Goal: Task Accomplishment & Management: Use online tool/utility

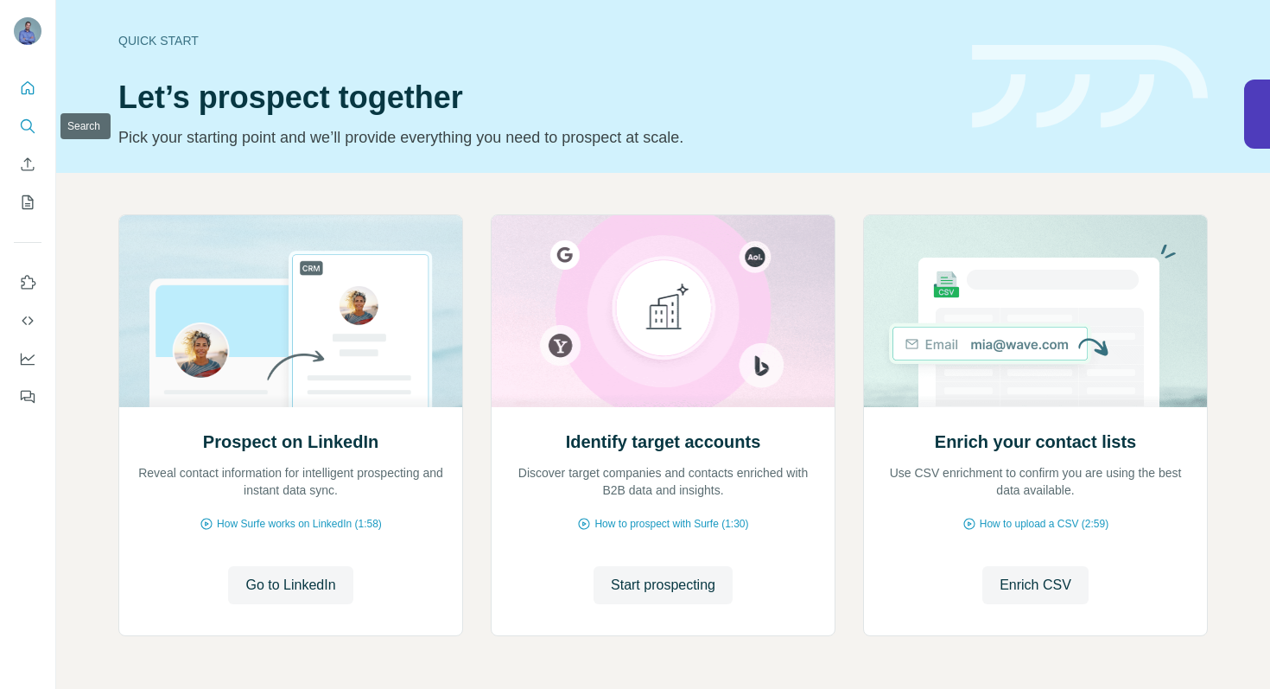
click at [23, 124] on icon "Search" at bounding box center [27, 126] width 17 height 17
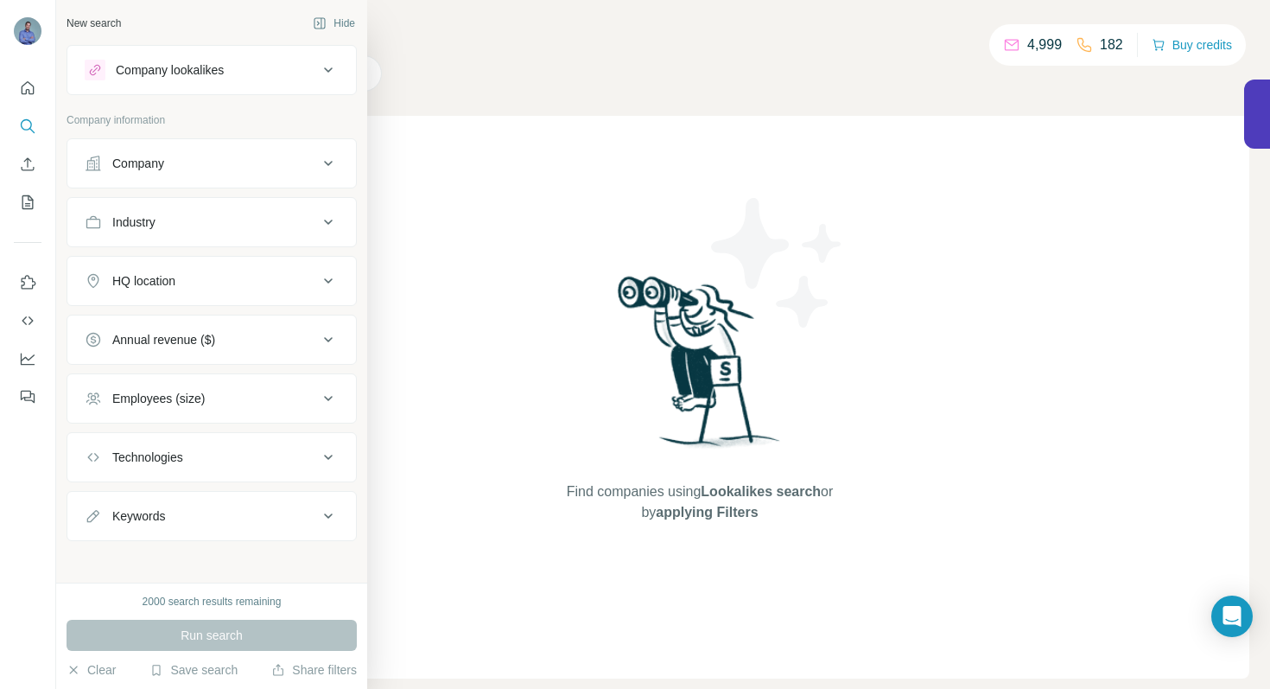
click at [151, 175] on button "Company" at bounding box center [211, 163] width 289 height 41
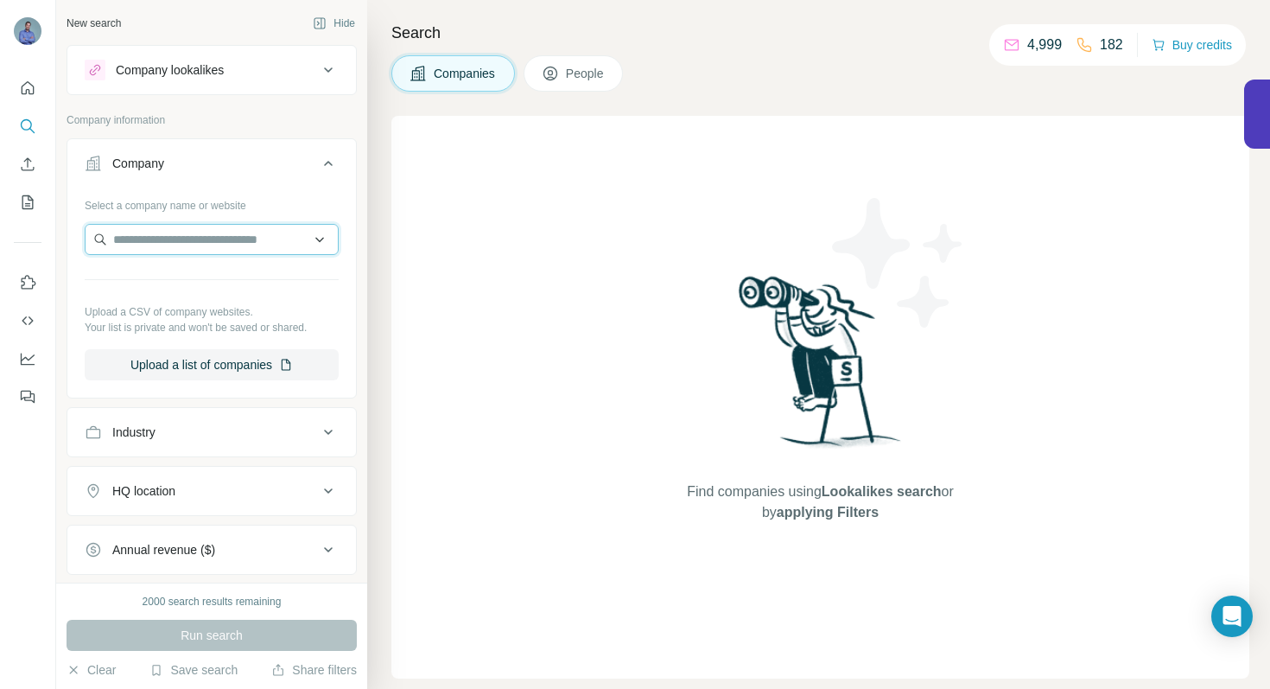
click at [214, 240] on input "text" at bounding box center [212, 239] width 254 height 31
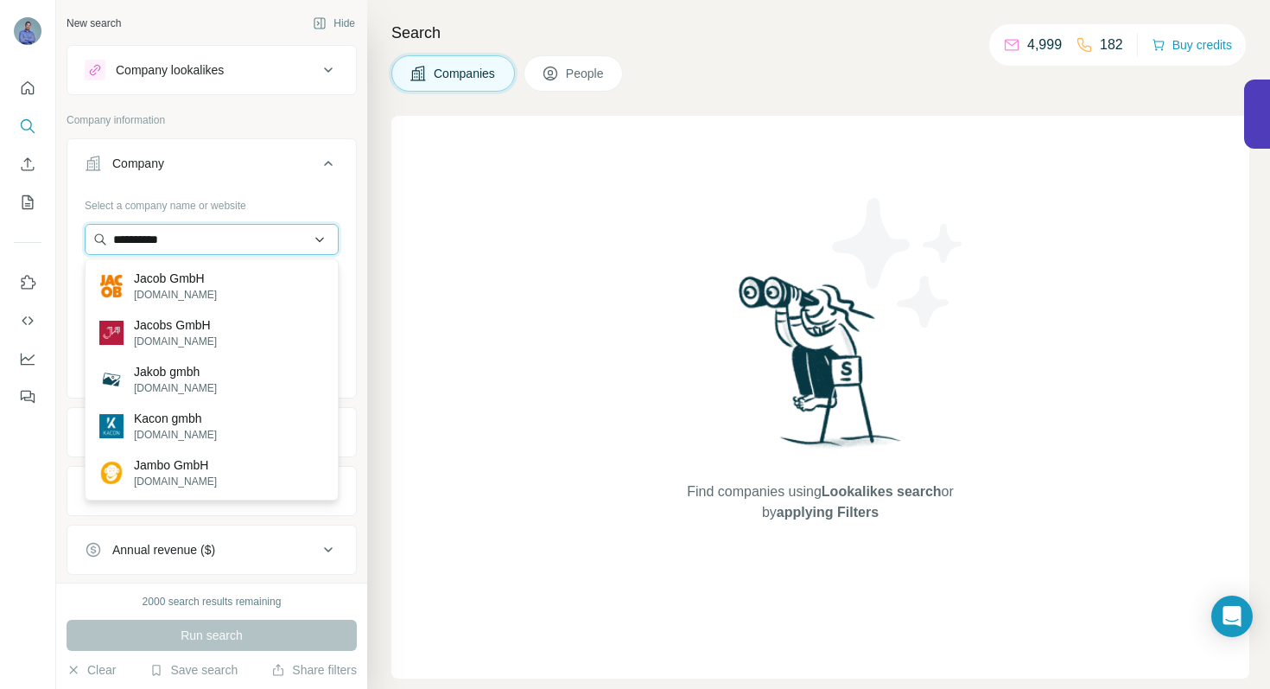
click at [230, 241] on input "**********" at bounding box center [212, 239] width 254 height 31
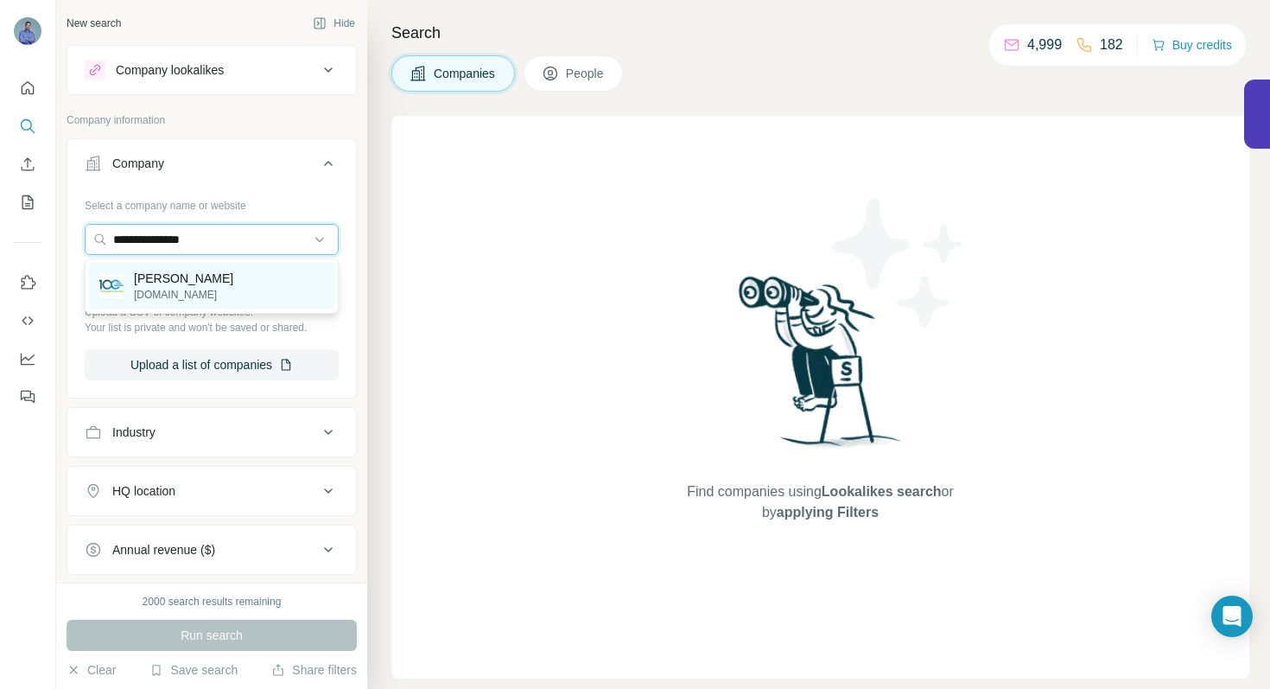
type input "**********"
click at [165, 302] on div "[PERSON_NAME][DOMAIN_NAME]" at bounding box center [211, 286] width 245 height 47
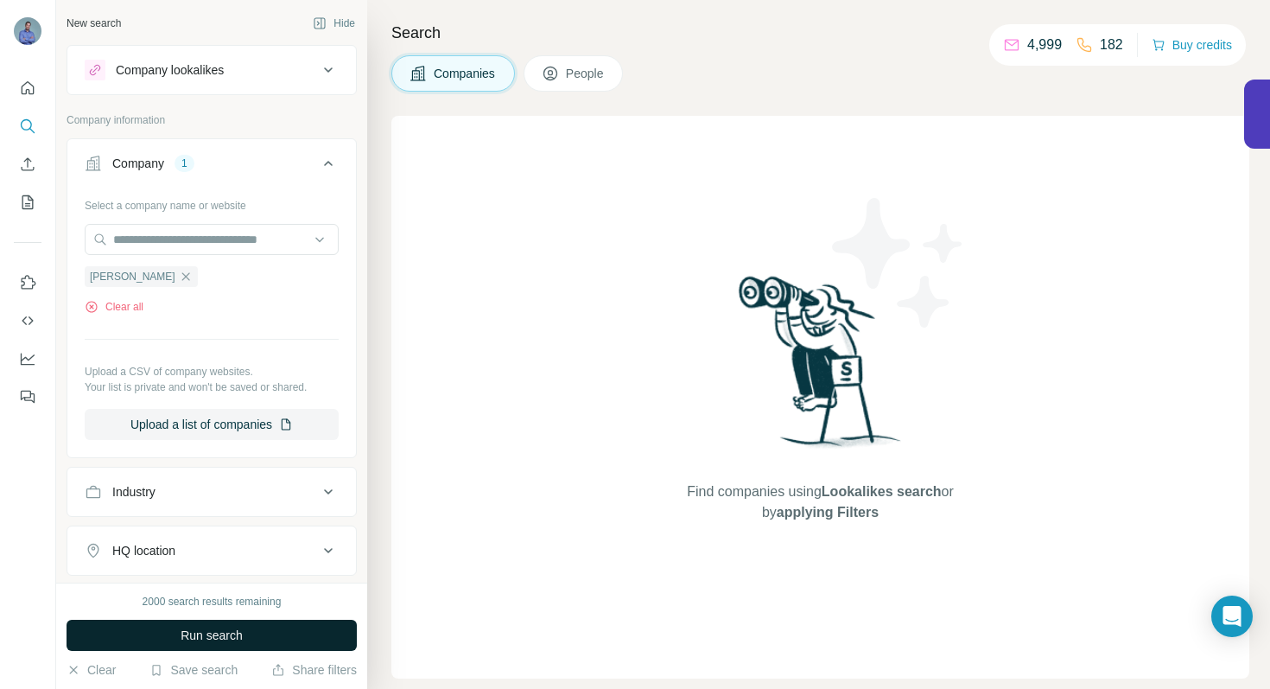
click at [224, 634] on span "Run search" at bounding box center [212, 635] width 62 height 17
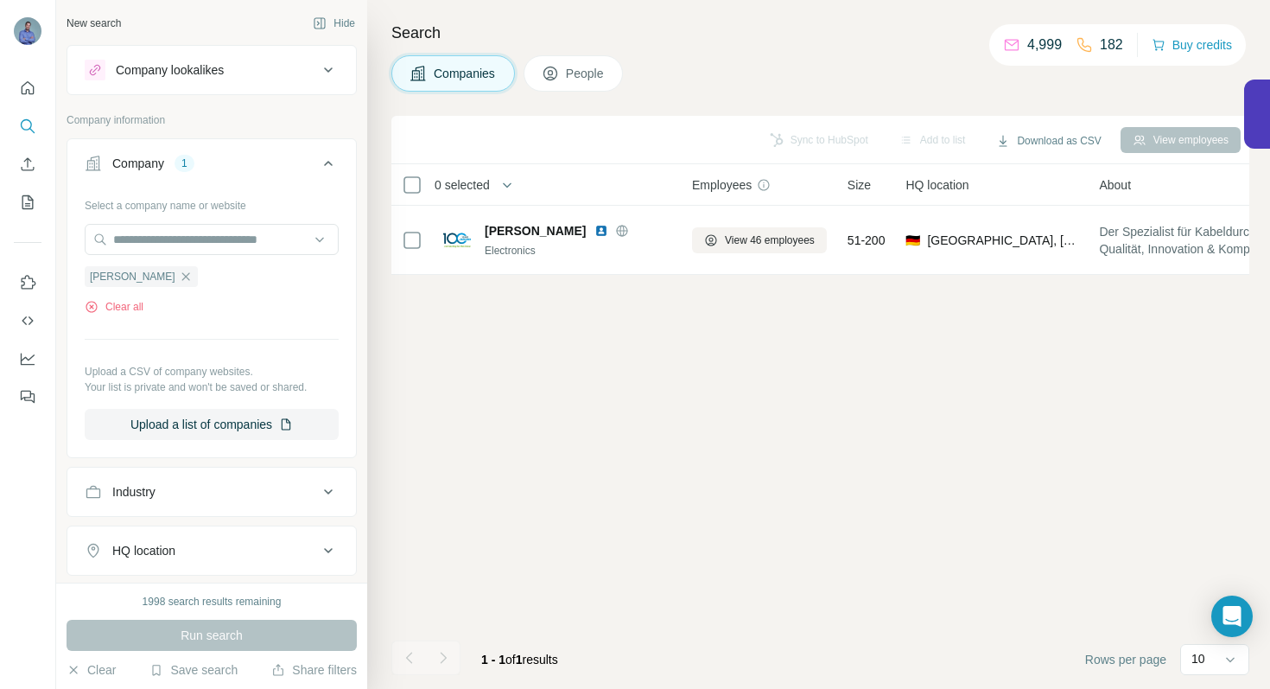
click at [594, 73] on span "People" at bounding box center [586, 73] width 40 height 17
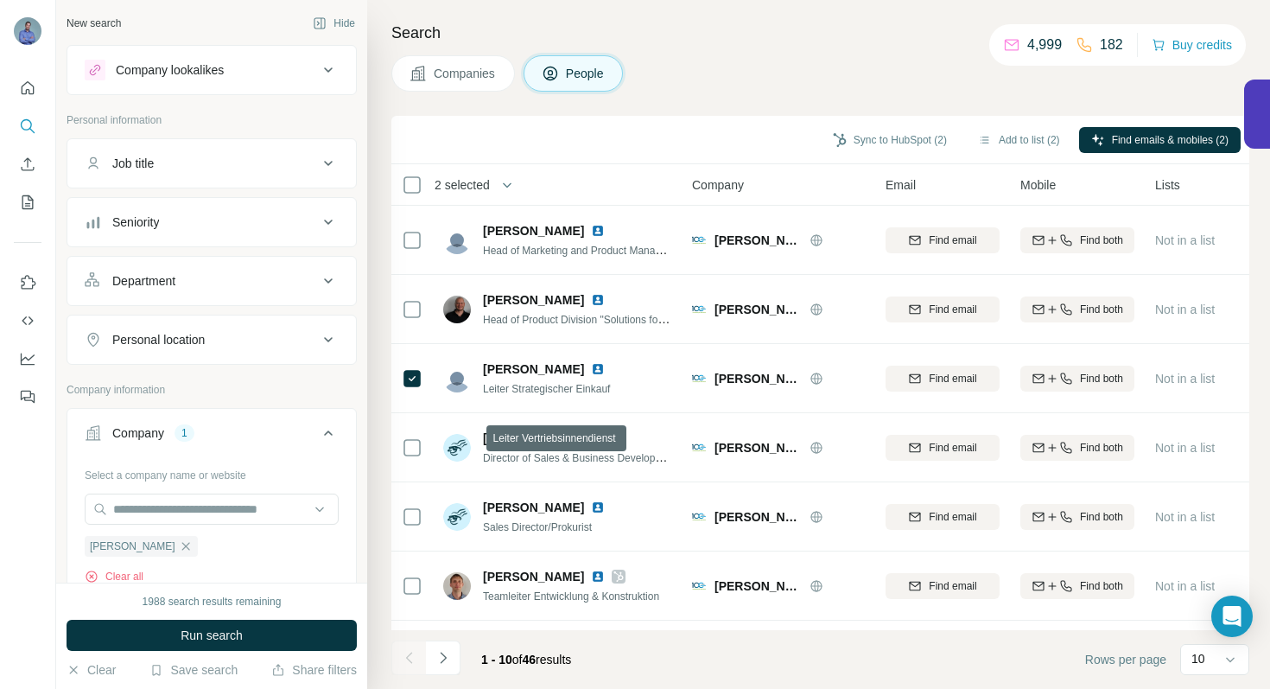
scroll to position [267, 0]
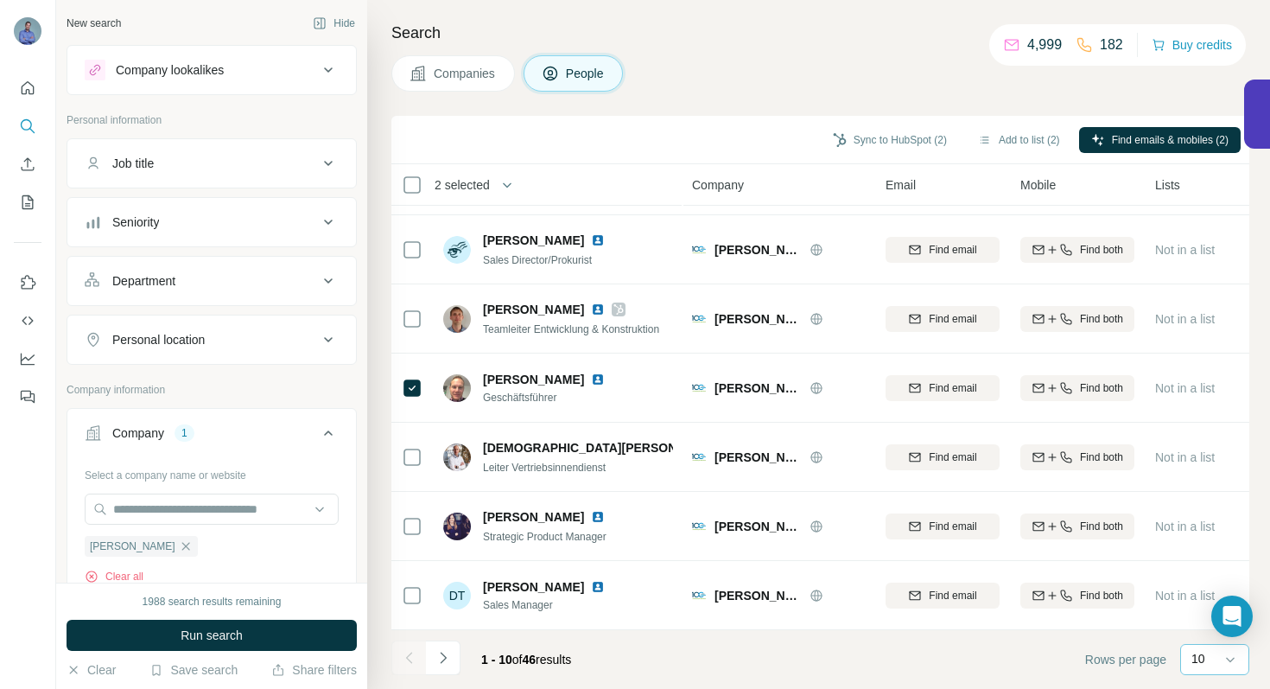
click at [1203, 658] on p "10" at bounding box center [1199, 658] width 14 height 17
click at [1209, 551] on p "40" at bounding box center [1202, 558] width 14 height 17
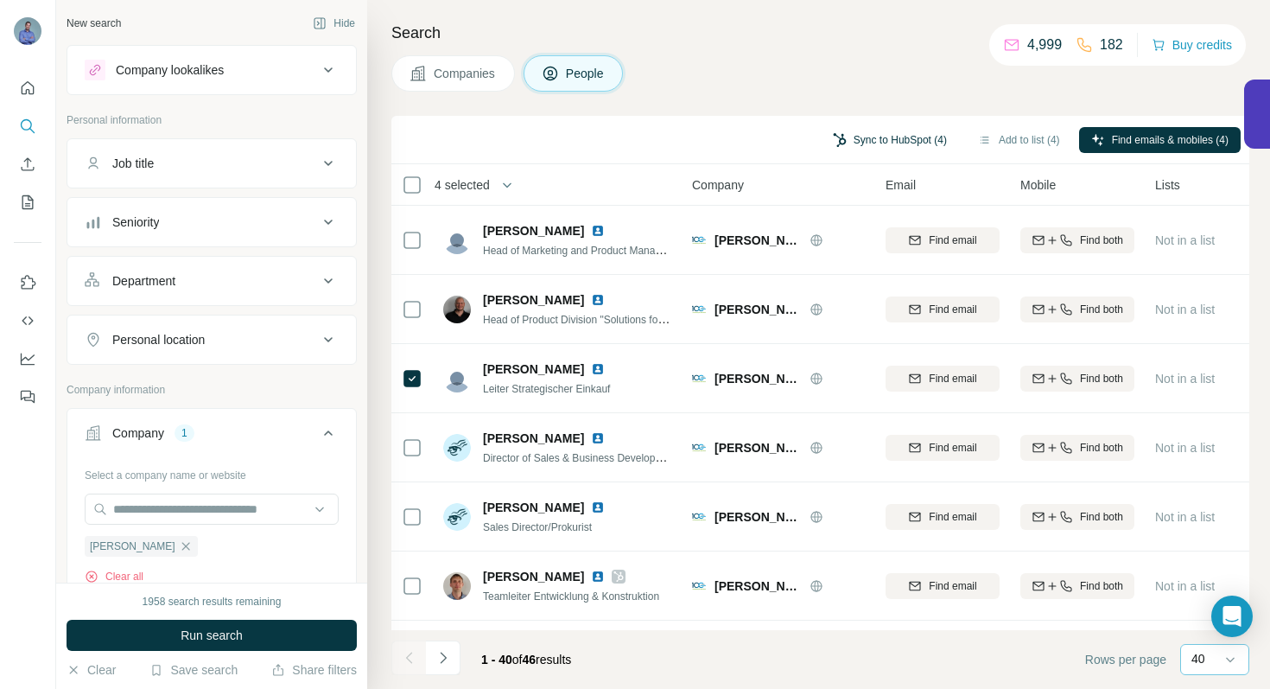
click at [887, 141] on button "Sync to HubSpot (4)" at bounding box center [890, 140] width 138 height 26
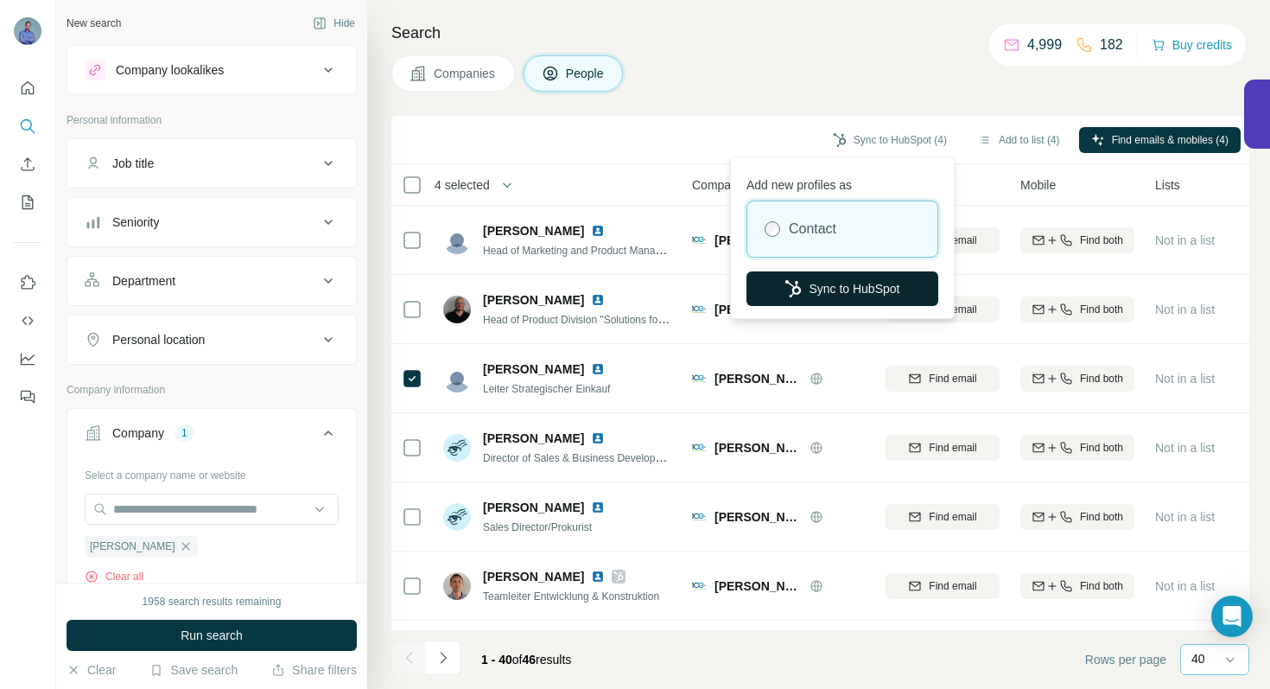
click at [829, 290] on button "Sync to HubSpot" at bounding box center [843, 288] width 192 height 35
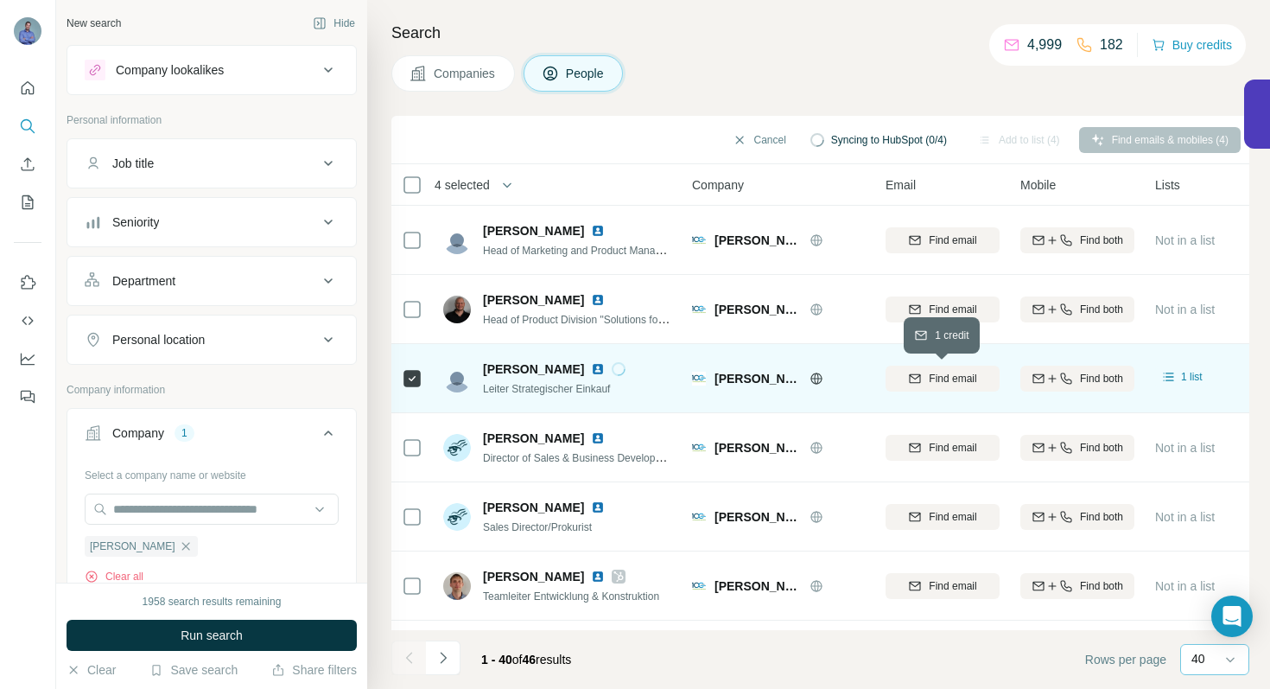
click at [951, 379] on span "Find email" at bounding box center [953, 379] width 48 height 16
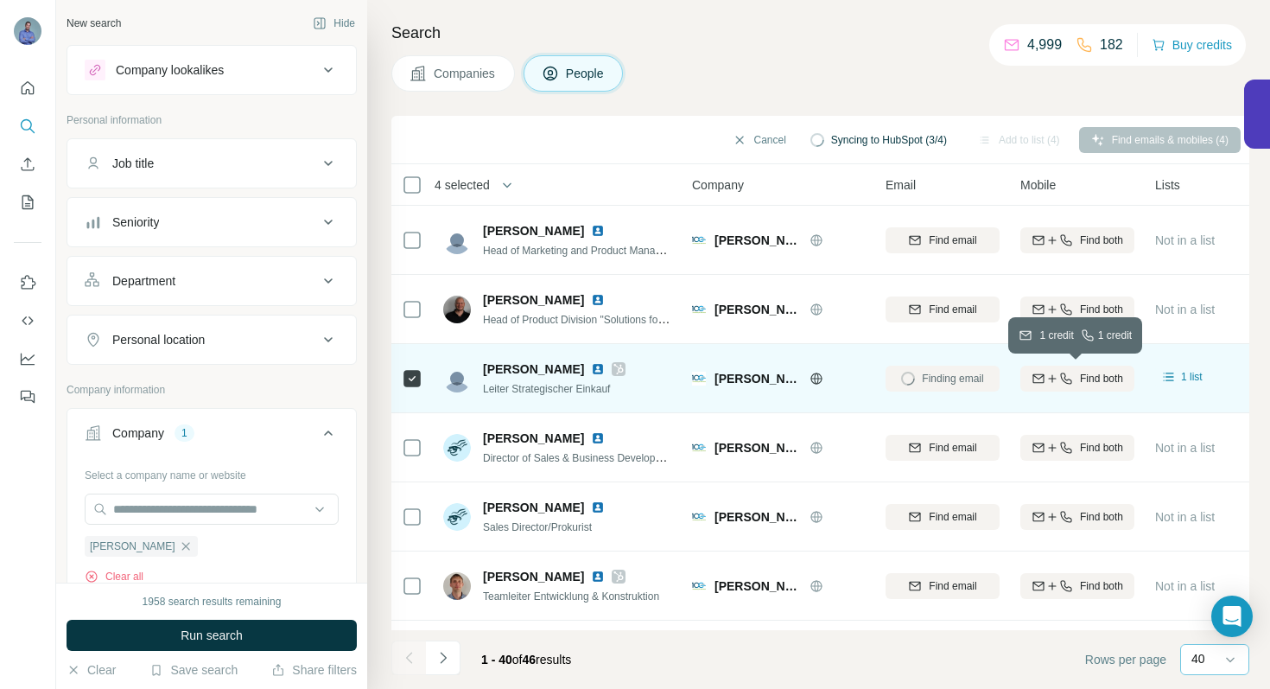
click at [1075, 373] on div "Find both" at bounding box center [1078, 379] width 114 height 16
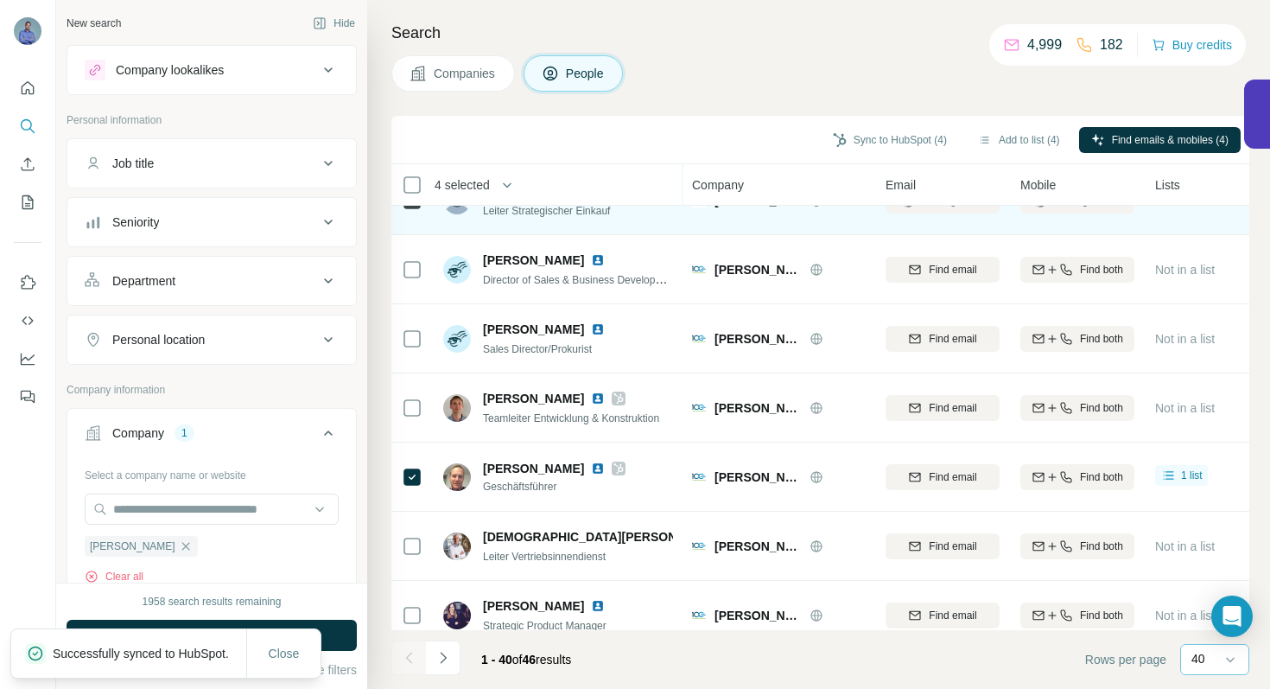
scroll to position [195, 0]
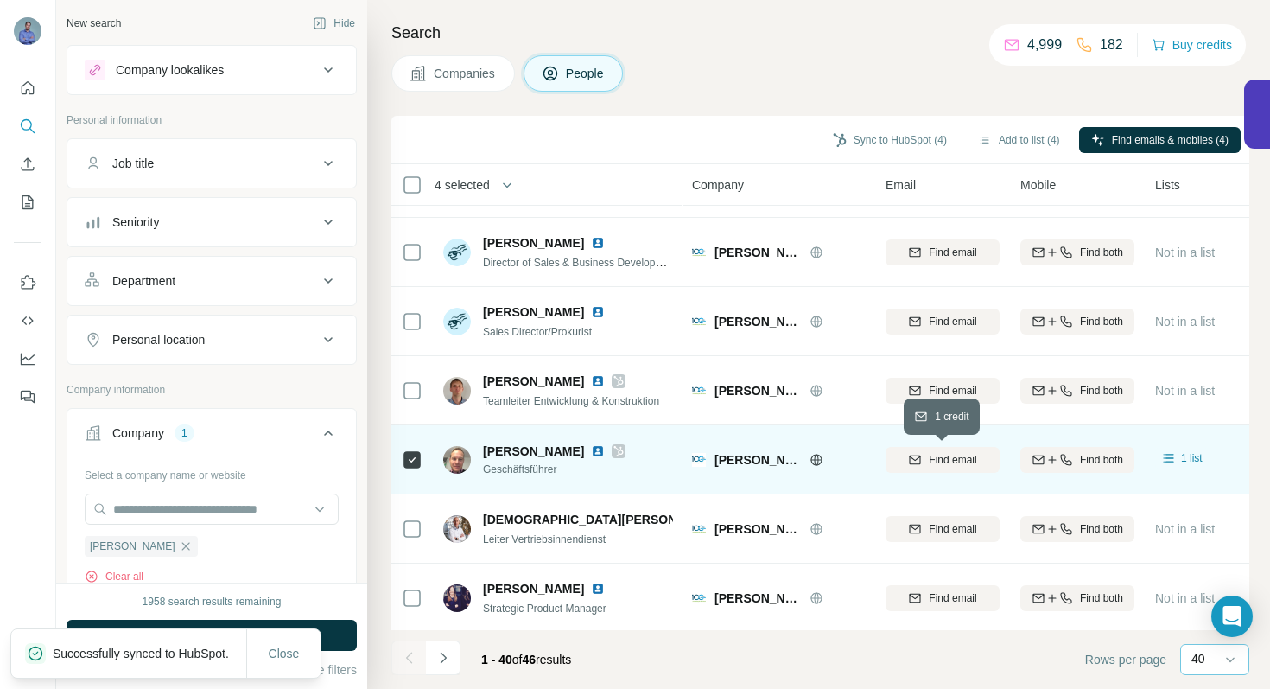
click at [963, 461] on span "Find email" at bounding box center [953, 460] width 48 height 16
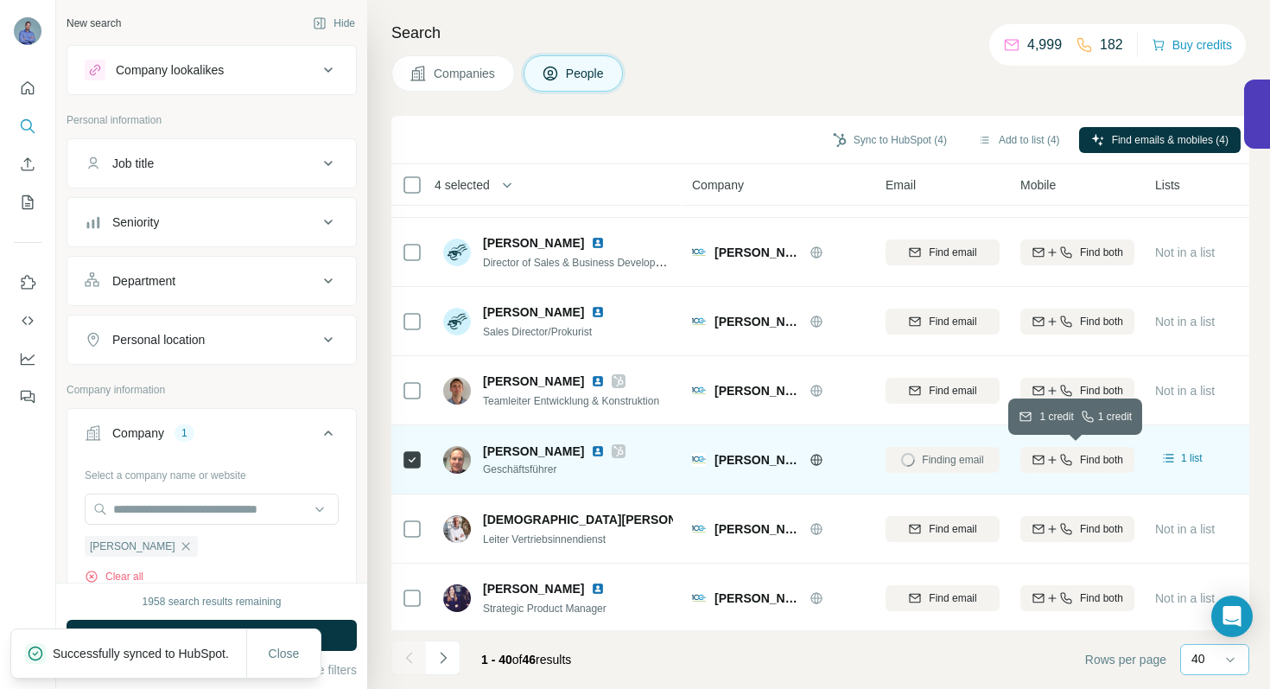
click at [1047, 452] on div "Find both" at bounding box center [1078, 460] width 114 height 16
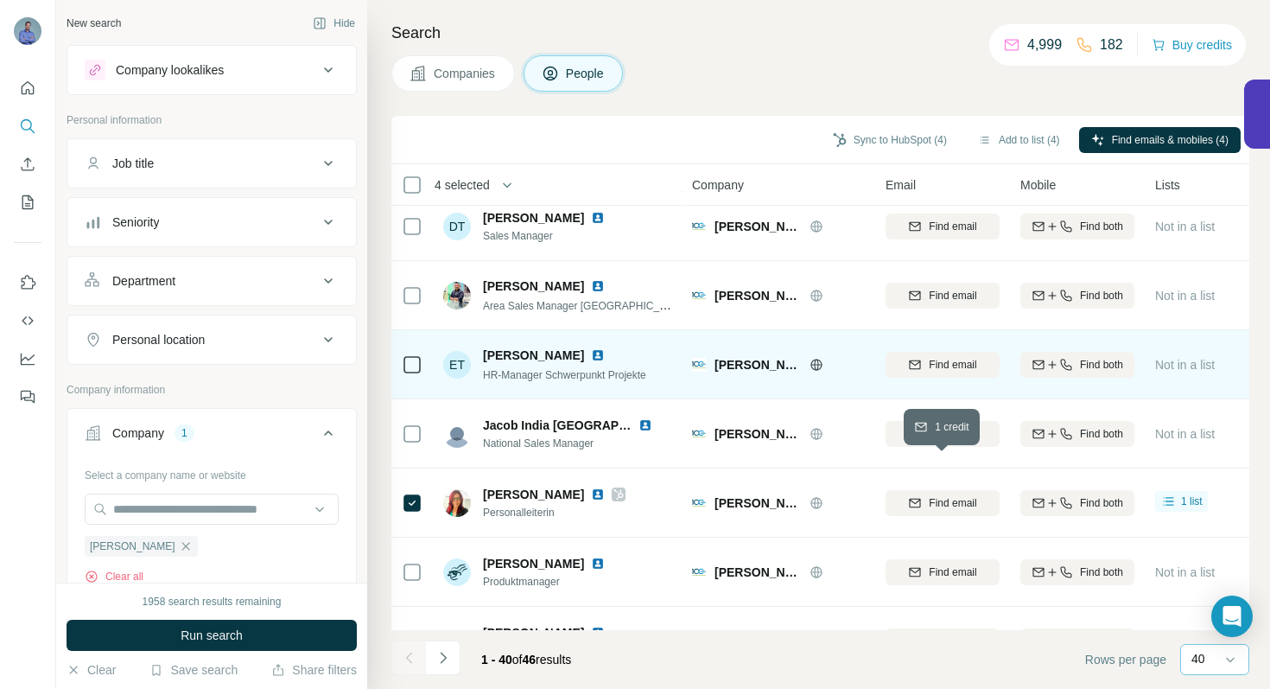
scroll to position [694, 0]
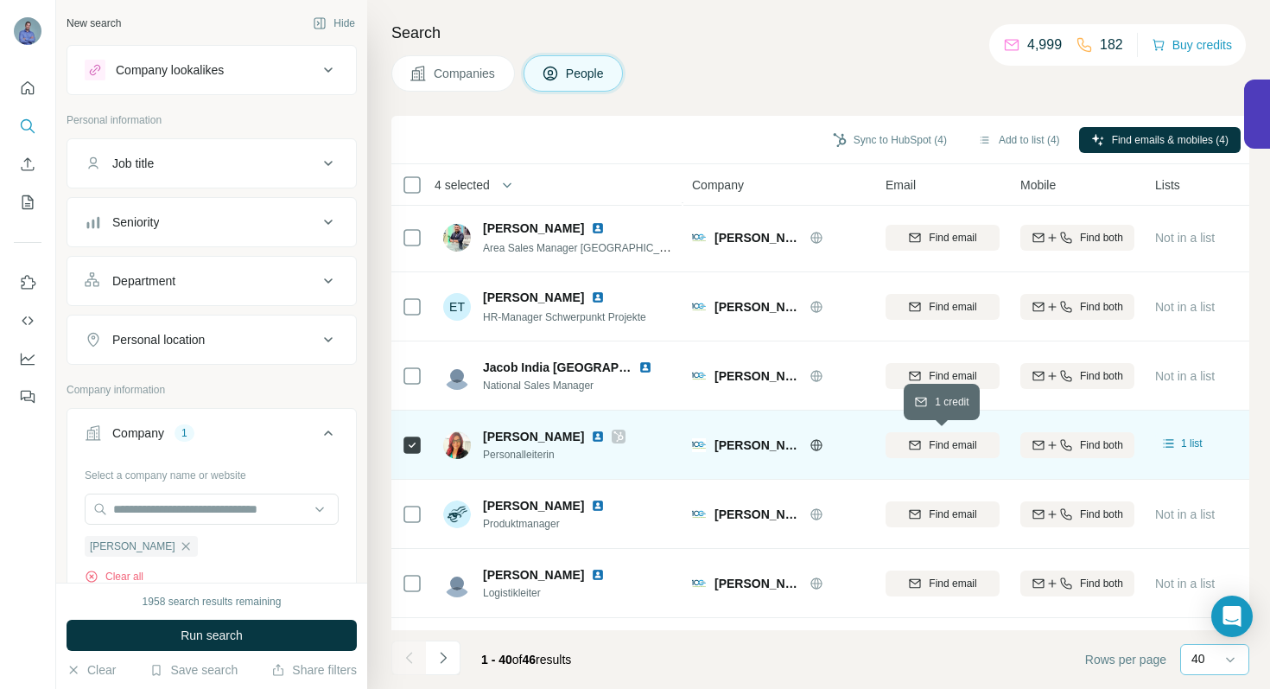
click at [960, 450] on span "Find email" at bounding box center [953, 445] width 48 height 16
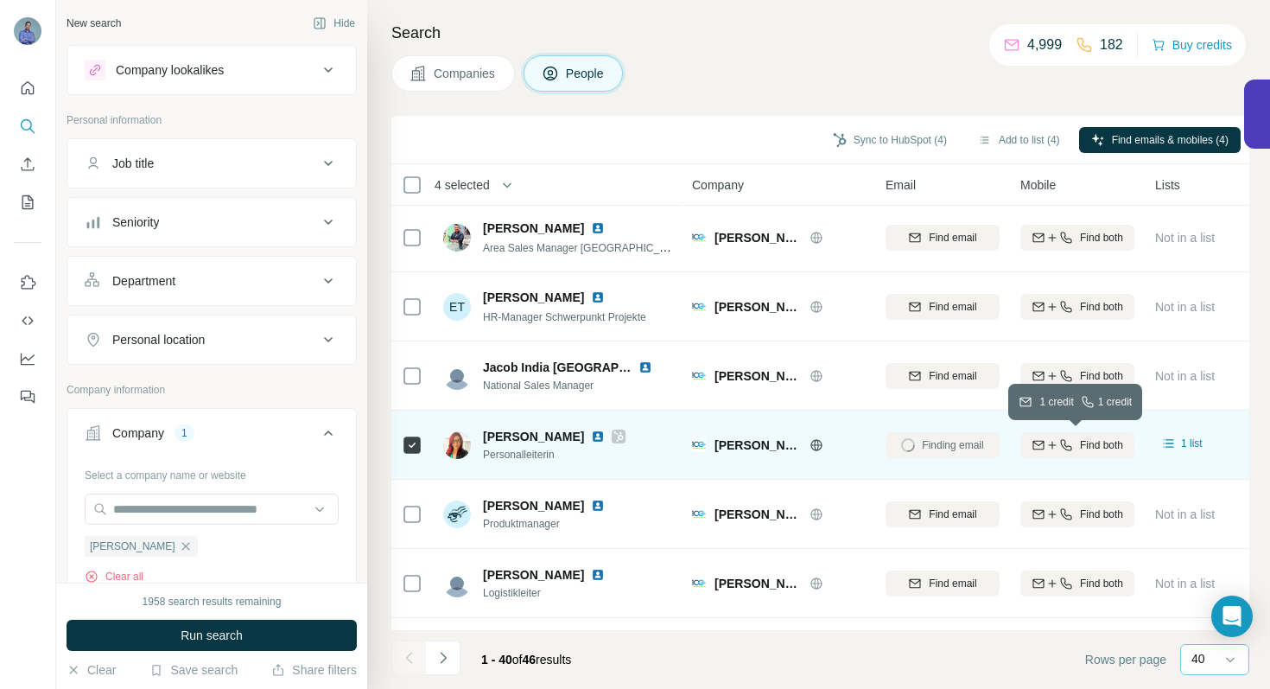
click at [1073, 438] on div "Find both" at bounding box center [1078, 445] width 114 height 16
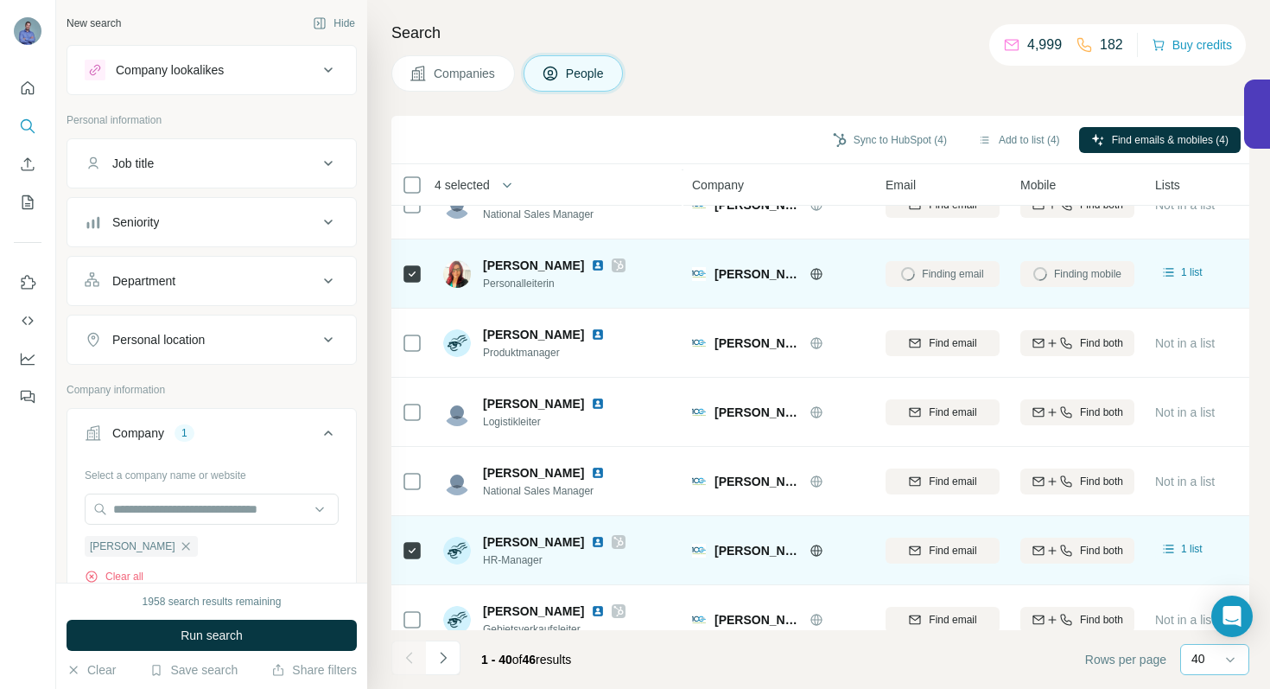
scroll to position [868, 0]
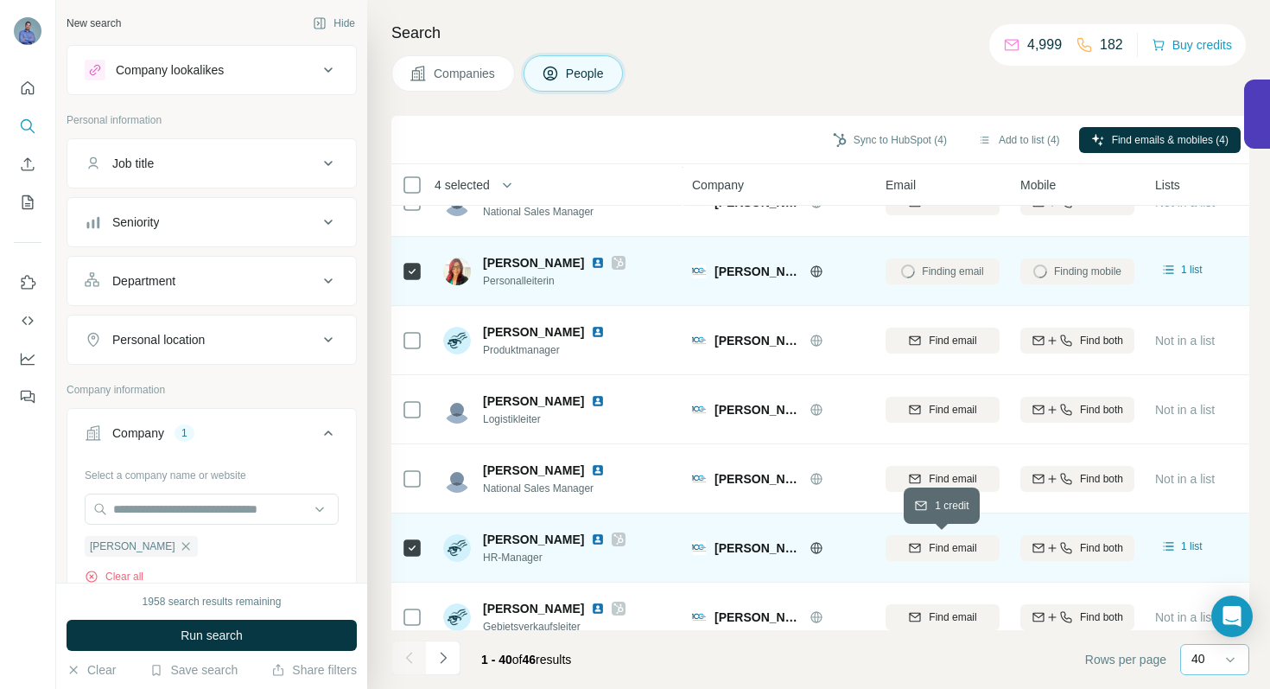
click at [952, 544] on span "Find email" at bounding box center [953, 548] width 48 height 16
click at [1048, 542] on icon "button" at bounding box center [1053, 548] width 14 height 14
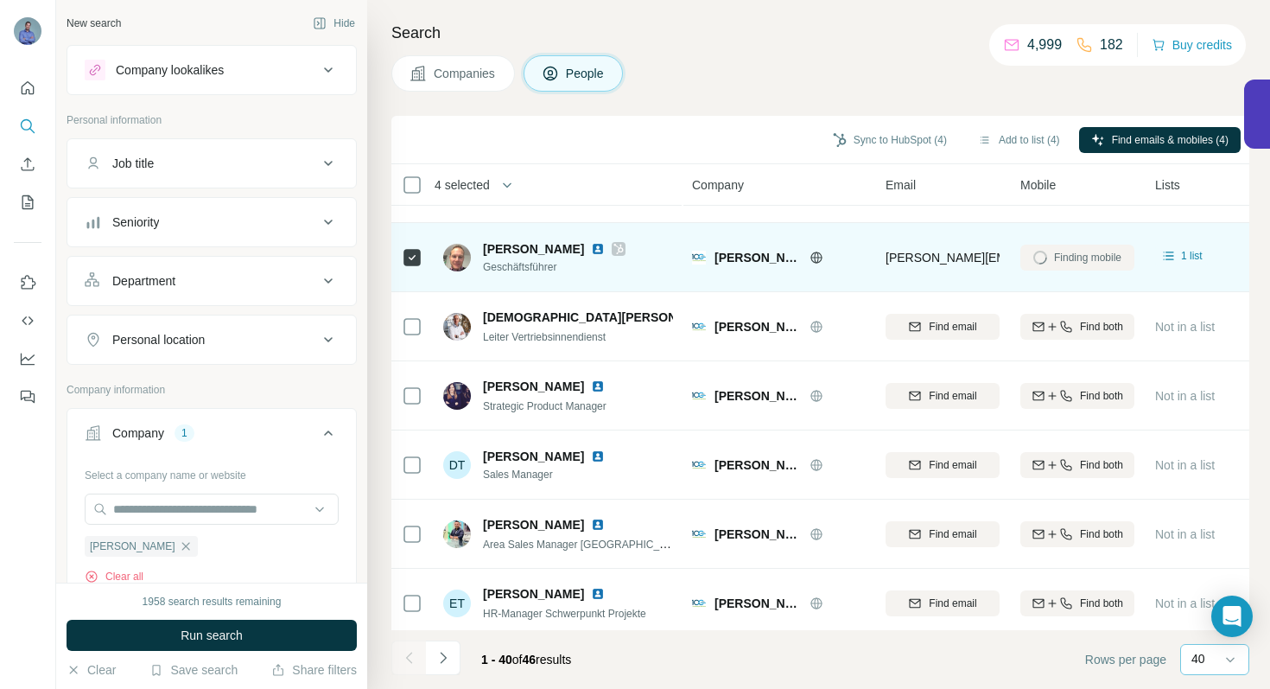
scroll to position [334, 0]
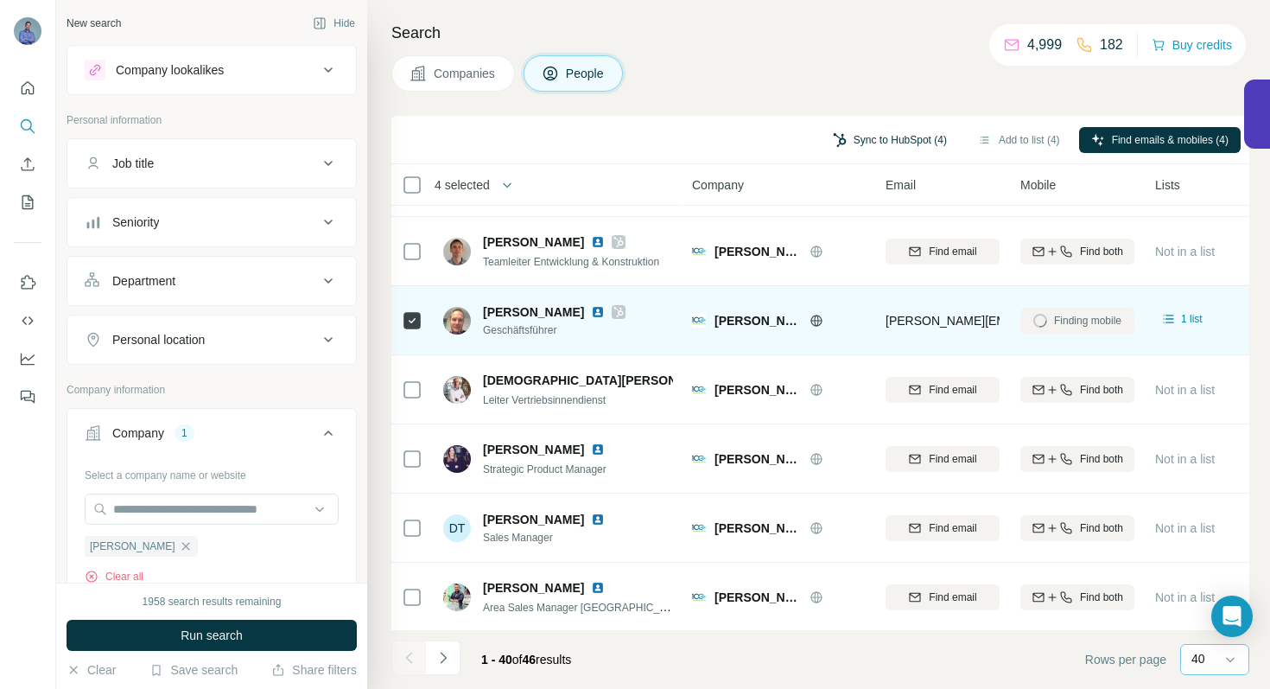
click at [891, 137] on button "Sync to HubSpot (4)" at bounding box center [890, 140] width 138 height 26
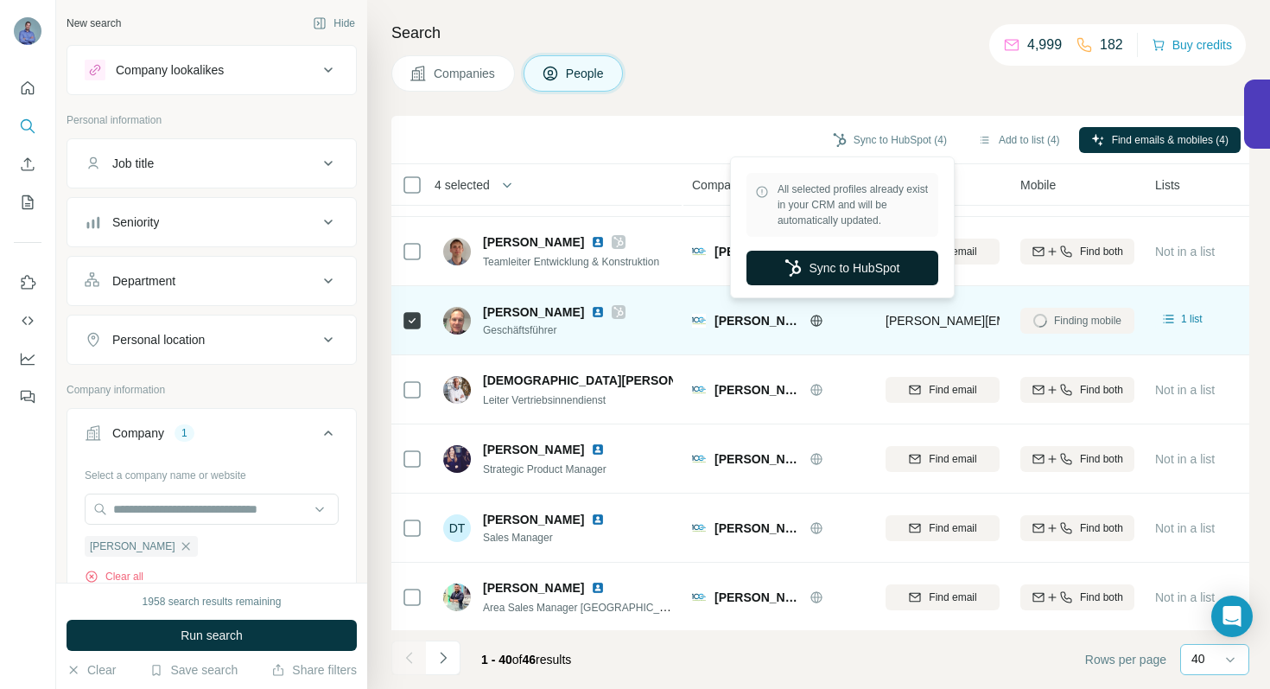
click at [860, 260] on button "Sync to HubSpot" at bounding box center [843, 268] width 192 height 35
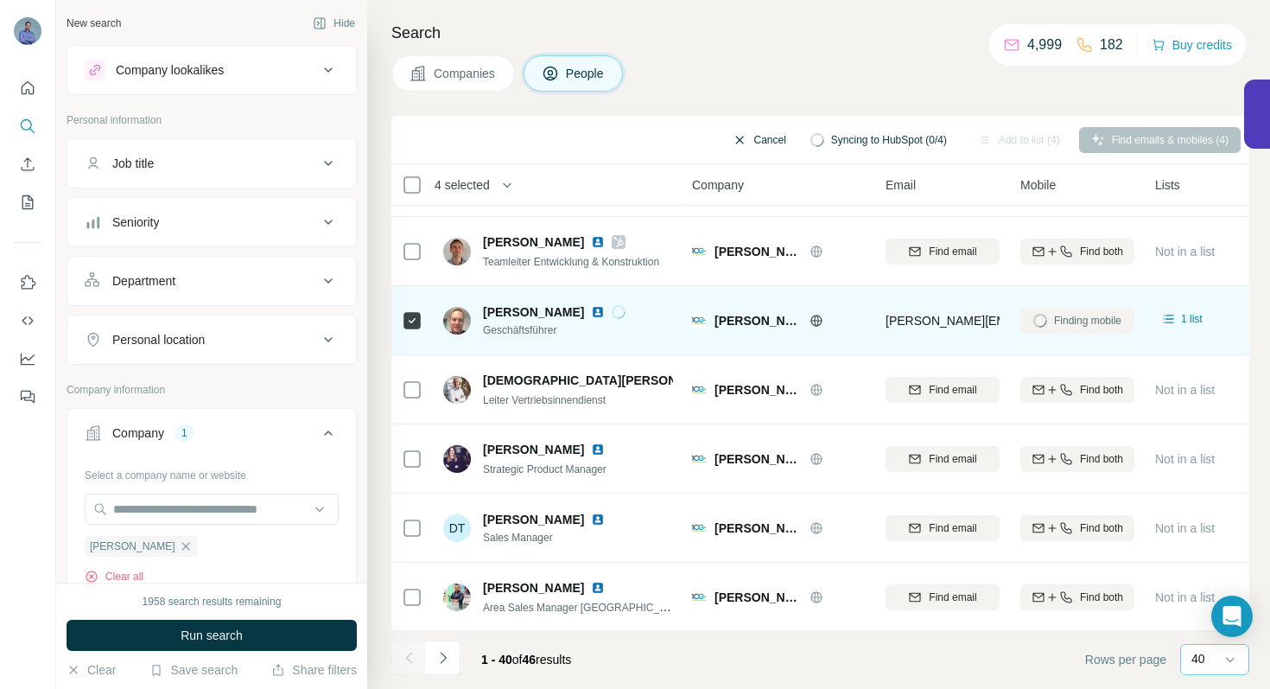
click at [732, 137] on button "Cancel" at bounding box center [759, 140] width 77 height 26
click at [850, 137] on button "Sync to HubSpot (4)" at bounding box center [890, 140] width 138 height 26
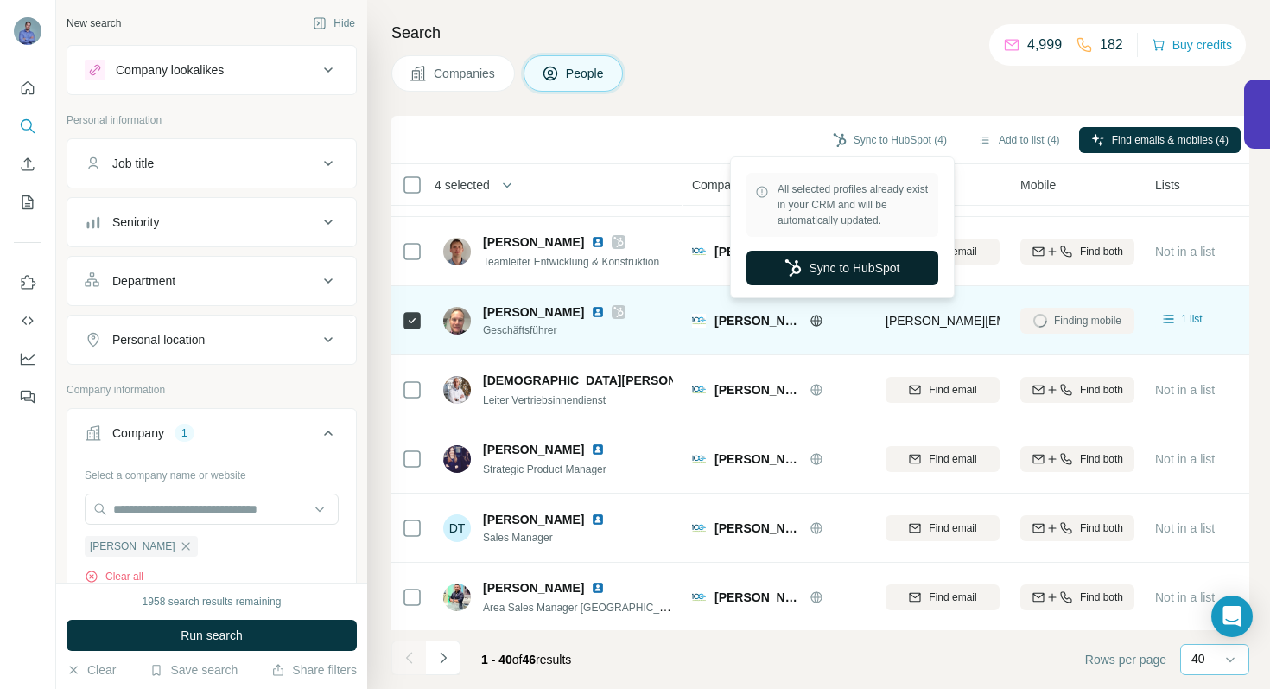
click at [850, 258] on button "Sync to HubSpot" at bounding box center [843, 268] width 192 height 35
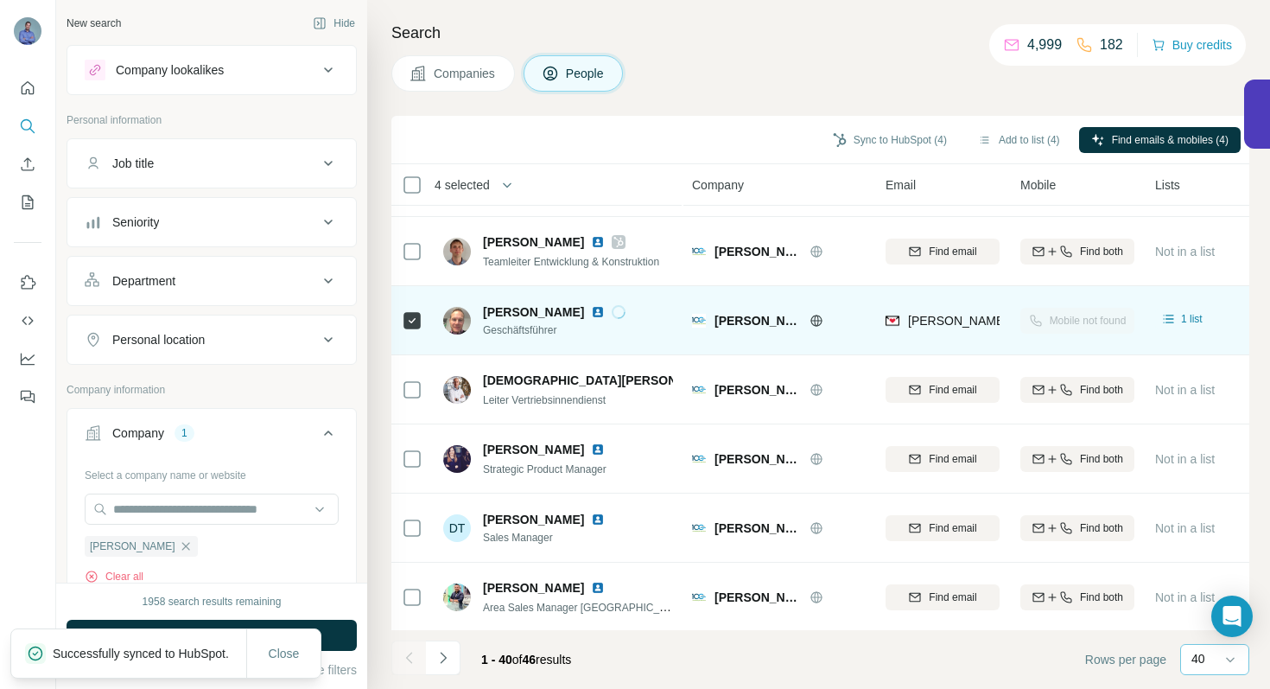
click at [591, 313] on img at bounding box center [598, 312] width 14 height 14
